Goal: Information Seeking & Learning: Compare options

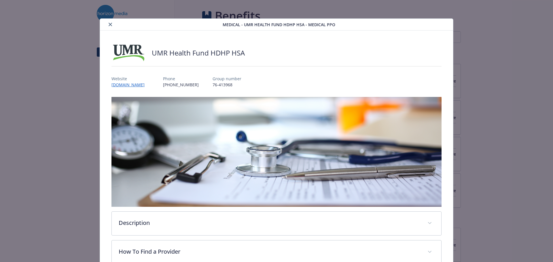
scroll to position [17, 0]
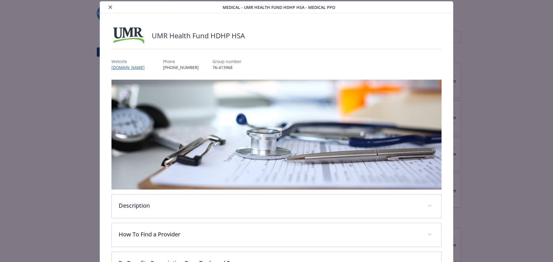
click at [110, 5] on button "close" at bounding box center [110, 7] width 7 height 7
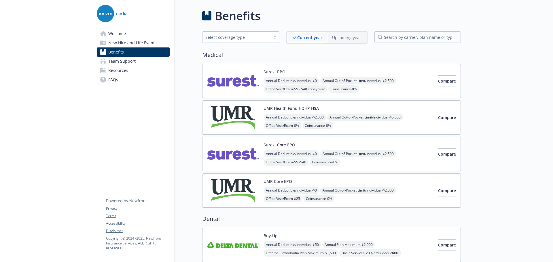
click at [292, 231] on div "Buy-Up Annual Deductible/Individual - $50 Annual Plan Maximum - $2,000 Lifetime…" at bounding box center [331, 245] width 259 height 34
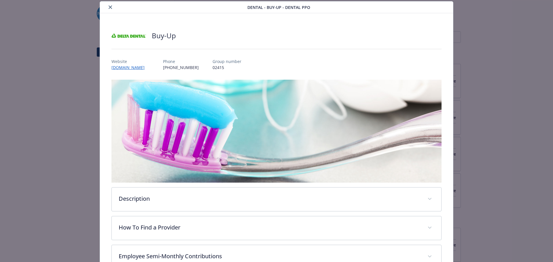
scroll to position [142, 0]
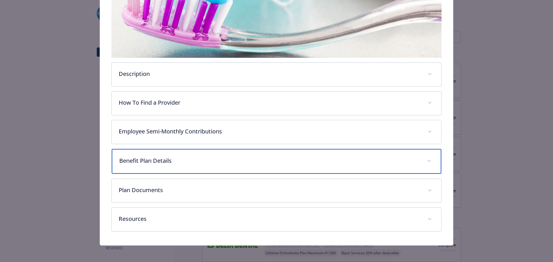
click at [181, 157] on p "Benefit Plan Details" at bounding box center [269, 161] width 301 height 9
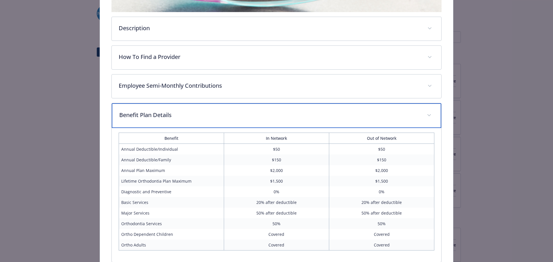
scroll to position [257, 0]
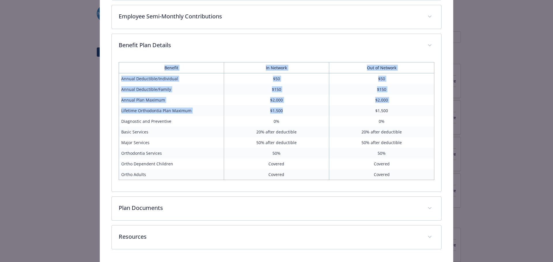
drag, startPoint x: 291, startPoint y: 112, endPoint x: 108, endPoint y: 109, distance: 182.9
click at [109, 109] on div "Buy-Up Website [DOMAIN_NAME] Phone [PHONE_NUMBER] Group number 02415 Descriptio…" at bounding box center [276, 18] width 353 height 490
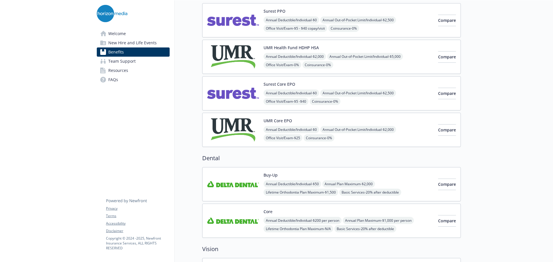
scroll to position [144, 0]
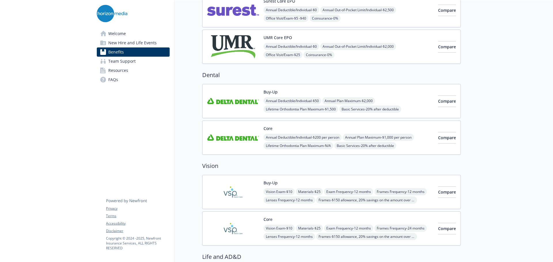
click at [362, 130] on div "Core Annual Deductible/Individual - $200 per person Annual Plan Maximum - $1,00…" at bounding box center [349, 138] width 170 height 24
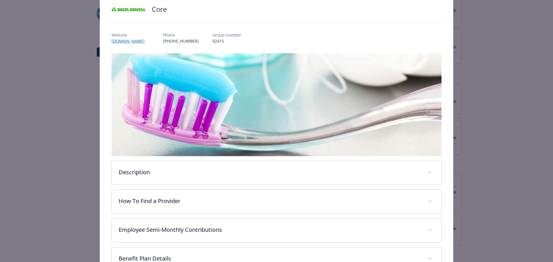
scroll to position [132, 0]
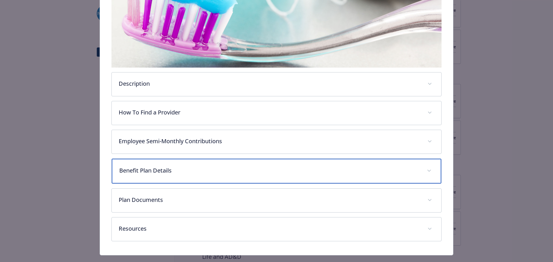
click at [222, 168] on p "Benefit Plan Details" at bounding box center [269, 170] width 301 height 9
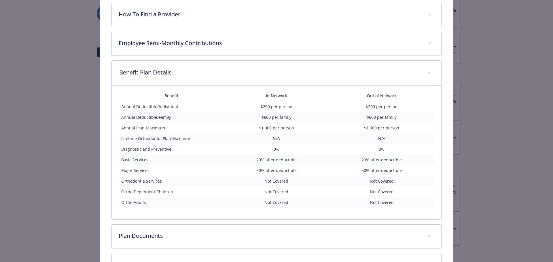
scroll to position [248, 0]
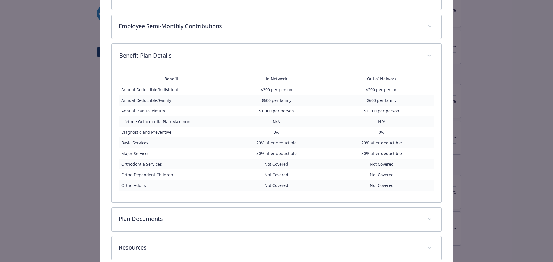
click at [374, 57] on p "Benefit Plan Details" at bounding box center [269, 55] width 301 height 9
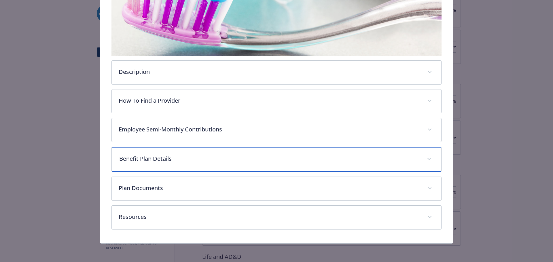
scroll to position [143, 0]
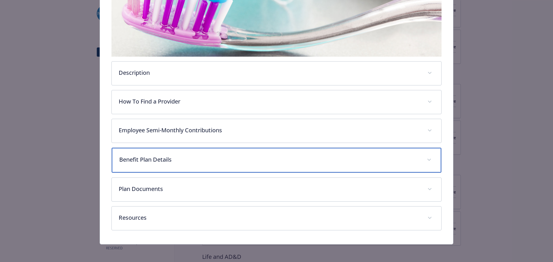
click at [274, 161] on p "Benefit Plan Details" at bounding box center [269, 160] width 301 height 9
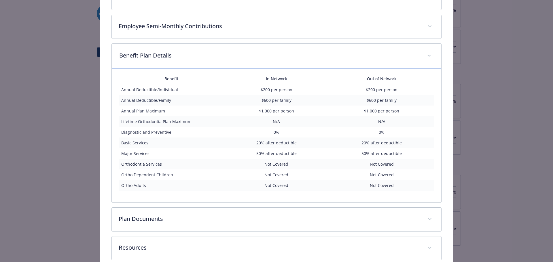
scroll to position [248, 0]
click at [291, 60] on div "Benefit Plan Details" at bounding box center [277, 56] width 330 height 25
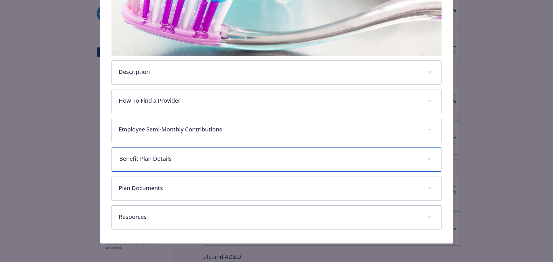
scroll to position [143, 0]
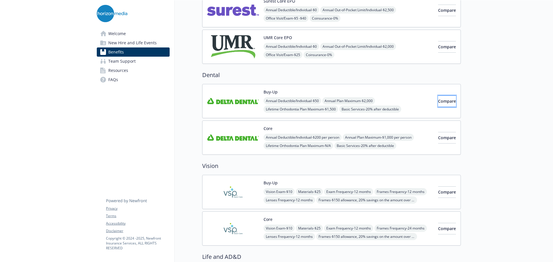
click at [442, 100] on span "Compare" at bounding box center [447, 100] width 18 height 5
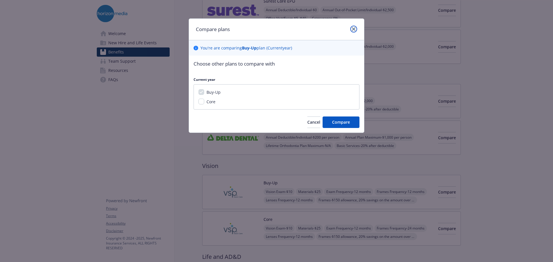
click at [352, 28] on icon "close" at bounding box center [353, 28] width 3 height 3
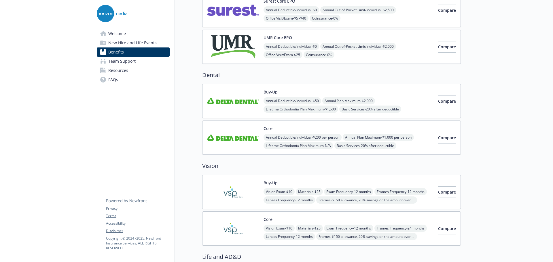
click at [235, 98] on img at bounding box center [233, 101] width 52 height 24
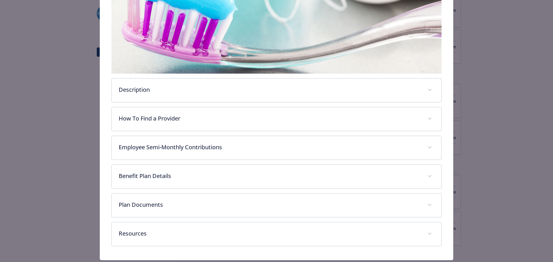
scroll to position [142, 0]
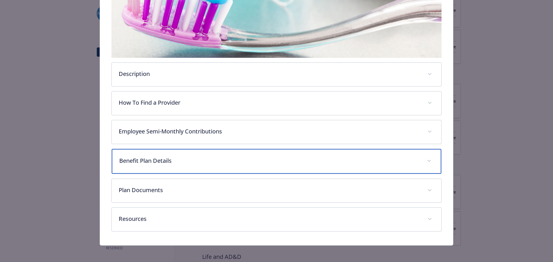
click at [194, 157] on p "Benefit Plan Details" at bounding box center [269, 161] width 301 height 9
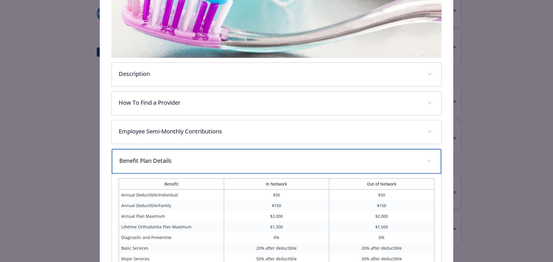
scroll to position [229, 0]
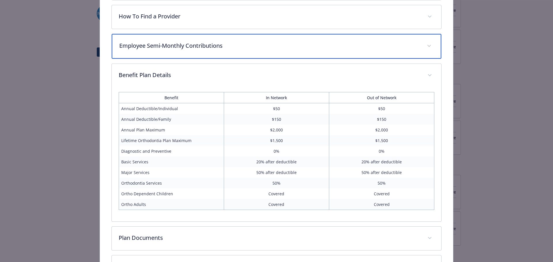
click at [257, 39] on div "Employee Semi-Monthly Contributions" at bounding box center [277, 46] width 330 height 25
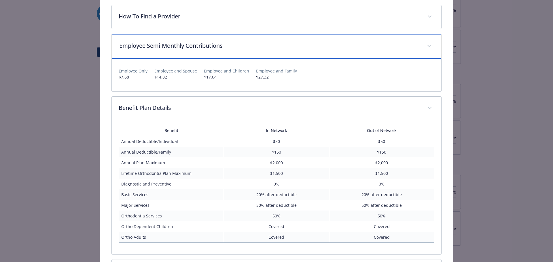
click at [257, 43] on p "Employee Semi-Monthly Contributions" at bounding box center [269, 45] width 301 height 9
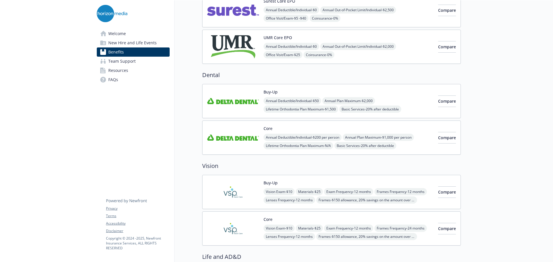
click at [346, 131] on div "Core Annual Deductible/Individual - $200 per person Annual Plan Maximum - $1,00…" at bounding box center [349, 138] width 170 height 24
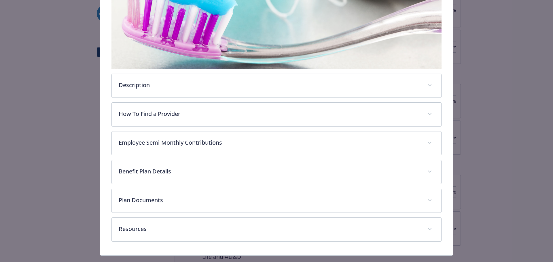
scroll to position [132, 0]
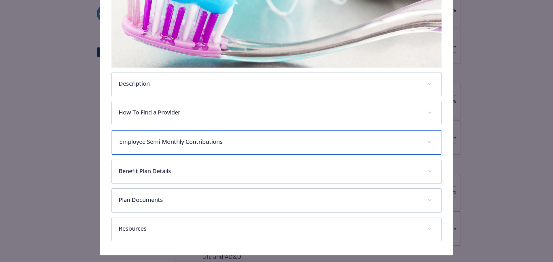
click at [178, 143] on p "Employee Semi-Monthly Contributions" at bounding box center [269, 142] width 301 height 9
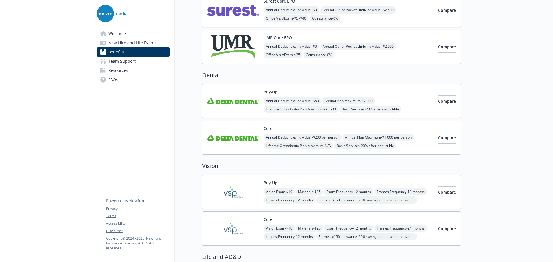
click at [253, 94] on img at bounding box center [233, 101] width 52 height 24
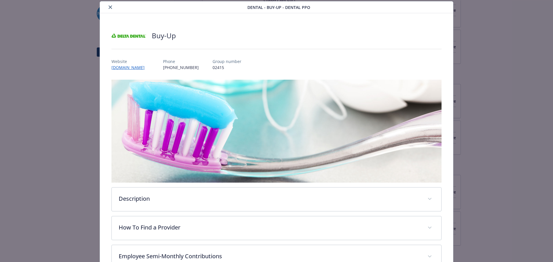
scroll to position [142, 0]
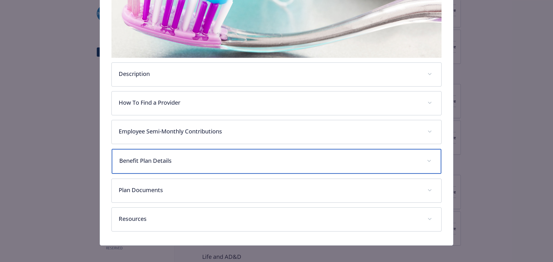
click at [166, 159] on p "Benefit Plan Details" at bounding box center [269, 161] width 301 height 9
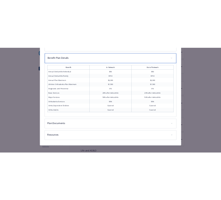
scroll to position [222, 0]
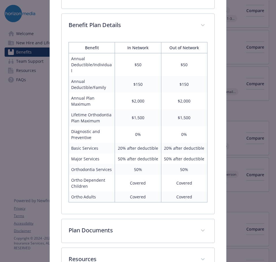
click at [122, 175] on td "Covered" at bounding box center [138, 183] width 46 height 17
click at [238, 131] on div "Dental - Buy-Up - Dental PPO Buy-Up Website [DOMAIN_NAME] Phone [PHONE_NUMBER] …" at bounding box center [138, 41] width 221 height 490
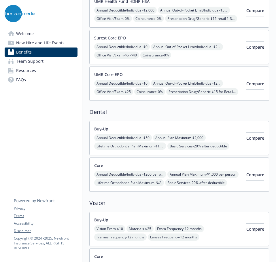
click at [138, 113] on h2 "Dental" at bounding box center [179, 112] width 180 height 9
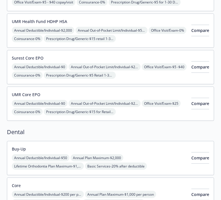
scroll to position [144, 0]
